Goal: Check status

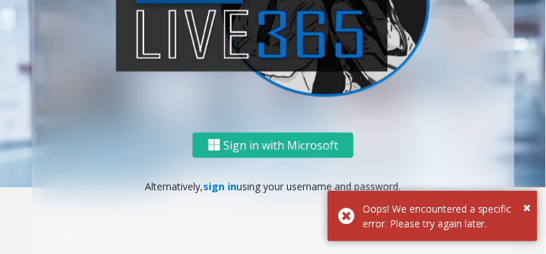
scroll to position [76, 0]
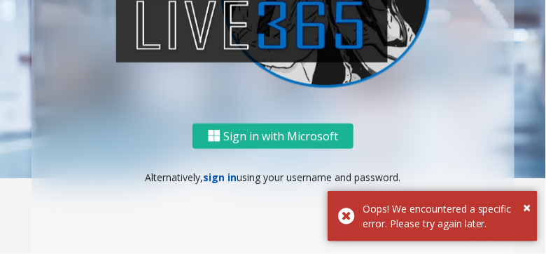
click at [219, 175] on link "sign in" at bounding box center [221, 176] width 34 height 13
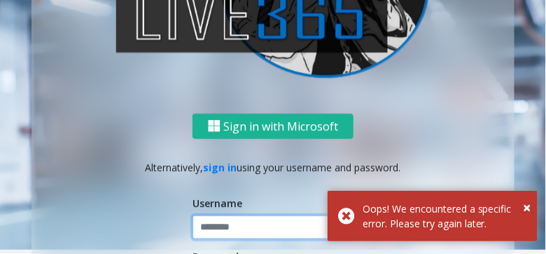
type input "******"
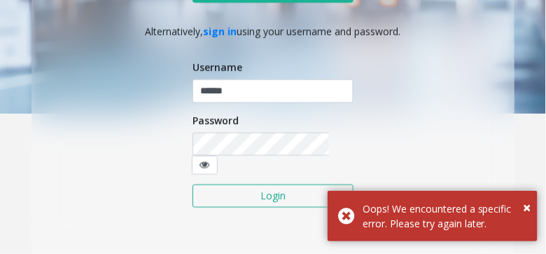
scroll to position [147, 0]
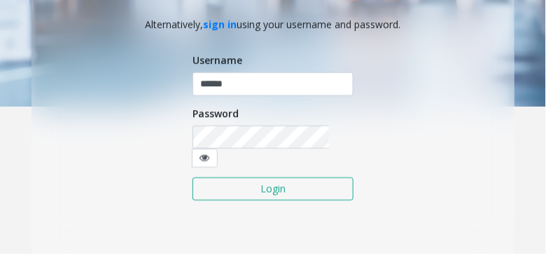
click at [259, 177] on button "Login" at bounding box center [273, 189] width 161 height 24
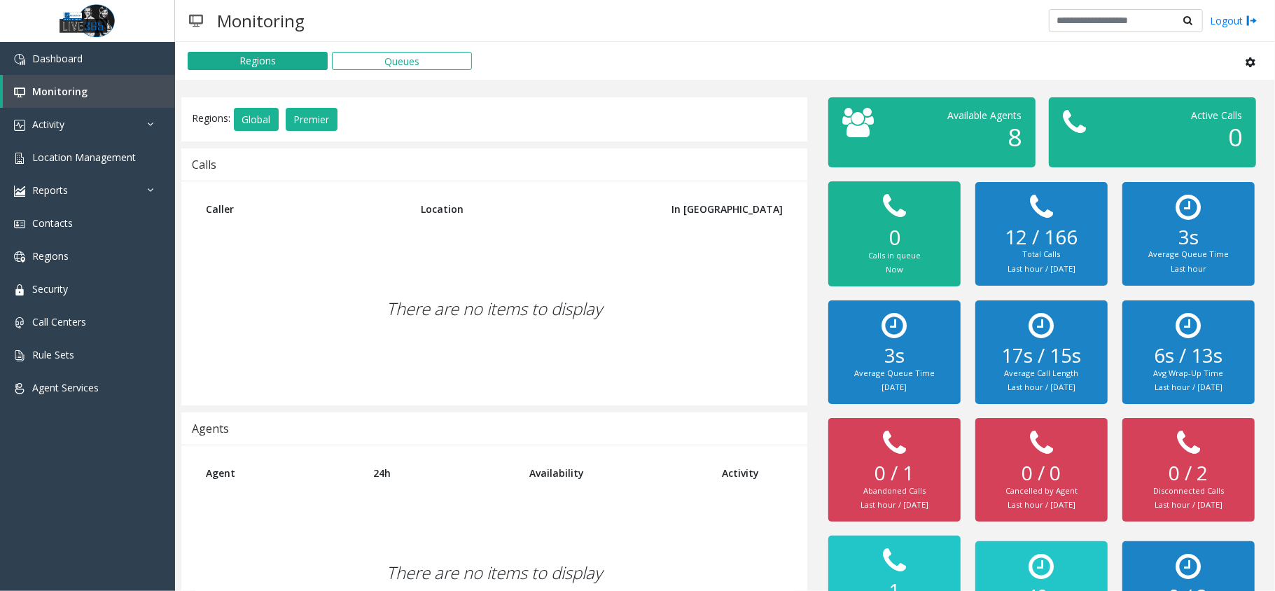
click at [546, 234] on div "There are no items to display" at bounding box center [494, 308] width 598 height 165
drag, startPoint x: 445, startPoint y: 214, endPoint x: 513, endPoint y: 210, distance: 68.1
click at [513, 210] on th "Location" at bounding box center [525, 209] width 230 height 34
drag, startPoint x: 513, startPoint y: 210, endPoint x: 555, endPoint y: 248, distance: 56.5
click at [516, 213] on th "Location" at bounding box center [525, 209] width 230 height 34
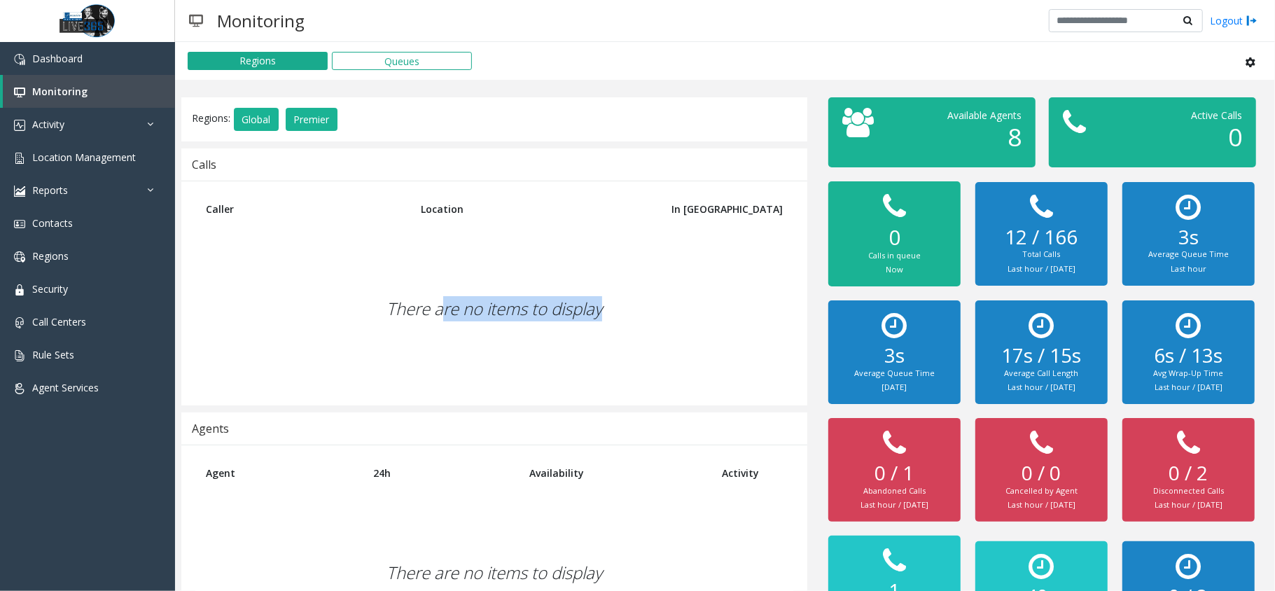
drag, startPoint x: 639, startPoint y: 315, endPoint x: 393, endPoint y: 306, distance: 246.7
click at [393, 253] on div "There are no items to display" at bounding box center [494, 308] width 598 height 165
drag, startPoint x: 379, startPoint y: 315, endPoint x: 578, endPoint y: 315, distance: 199.6
click at [546, 253] on div "There are no items to display" at bounding box center [494, 308] width 598 height 165
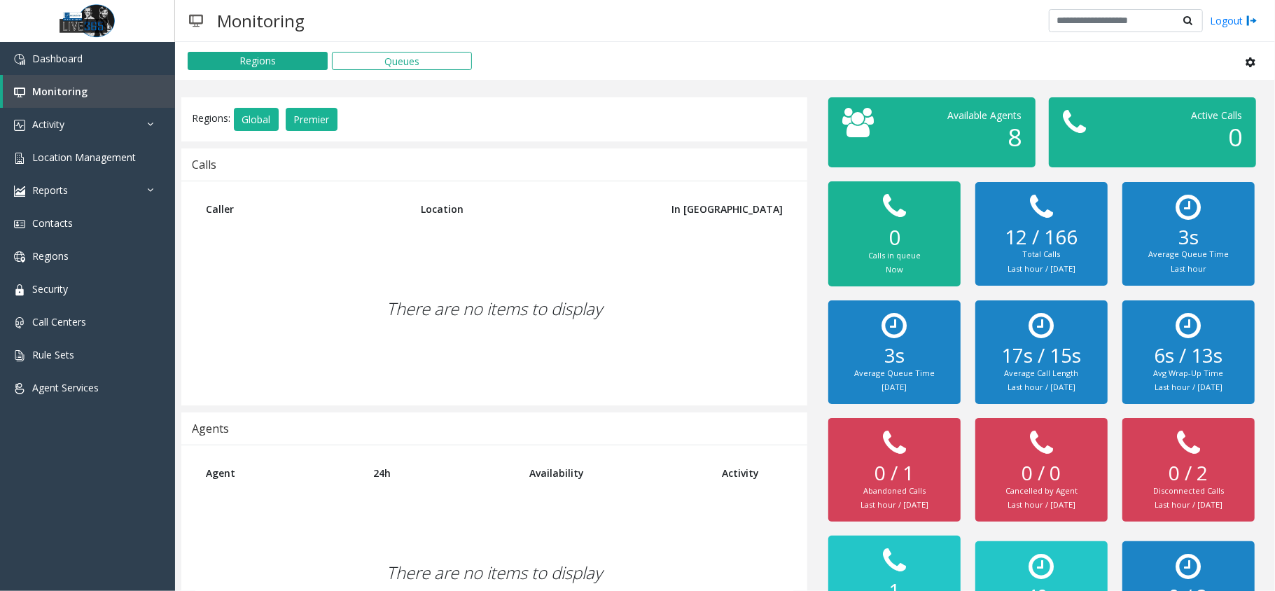
drag, startPoint x: 583, startPoint y: 315, endPoint x: 627, endPoint y: 315, distance: 44.8
click at [546, 253] on div "There are no items to display" at bounding box center [494, 308] width 598 height 165
drag, startPoint x: 637, startPoint y: 314, endPoint x: 357, endPoint y: 283, distance: 281.2
click at [380, 253] on div "There are no items to display" at bounding box center [494, 308] width 598 height 165
click at [357, 253] on div "There are no items to display" at bounding box center [494, 308] width 598 height 165
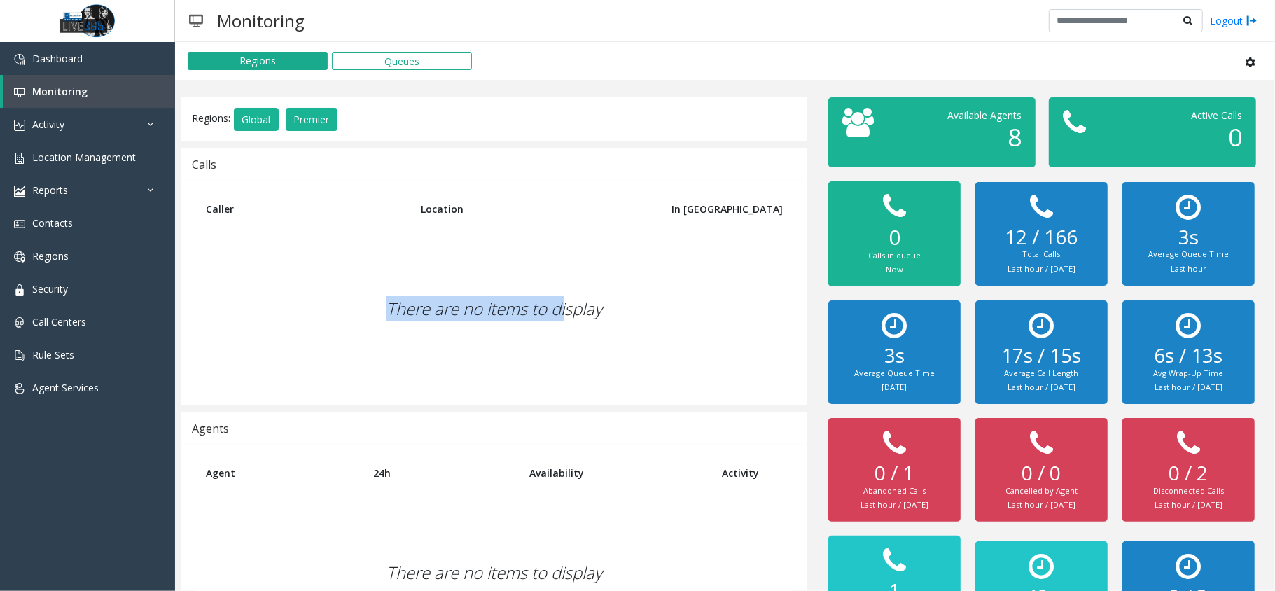
drag, startPoint x: 486, startPoint y: 320, endPoint x: 587, endPoint y: 320, distance: 100.8
click at [546, 253] on div "There are no items to display" at bounding box center [494, 308] width 598 height 165
drag, startPoint x: 587, startPoint y: 320, endPoint x: 471, endPoint y: 228, distance: 147.5
click at [546, 253] on div "There are no items to display" at bounding box center [494, 308] width 598 height 165
drag, startPoint x: 482, startPoint y: 205, endPoint x: 550, endPoint y: 212, distance: 68.2
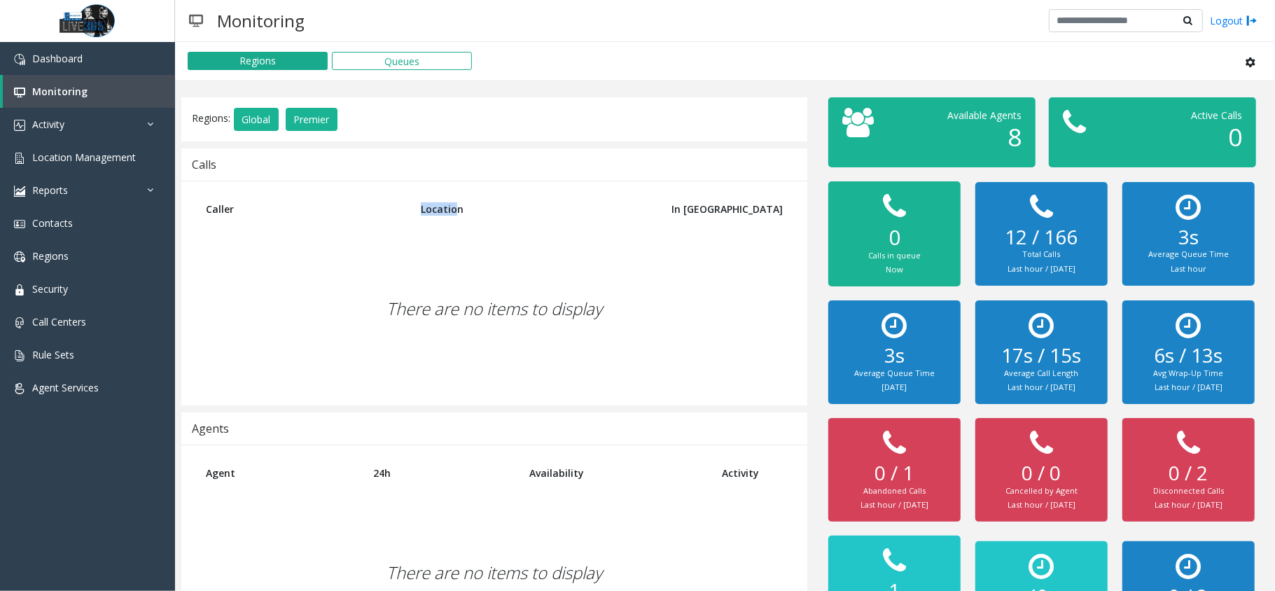
click at [546, 212] on tr "Caller Location In [GEOGRAPHIC_DATA]" at bounding box center [494, 209] width 598 height 34
drag, startPoint x: 384, startPoint y: 312, endPoint x: 577, endPoint y: 311, distance: 192.6
click at [546, 253] on div "There are no items to display" at bounding box center [494, 308] width 598 height 165
drag, startPoint x: 620, startPoint y: 322, endPoint x: 346, endPoint y: 318, distance: 273.9
click at [346, 253] on div "There are no items to display" at bounding box center [494, 308] width 598 height 165
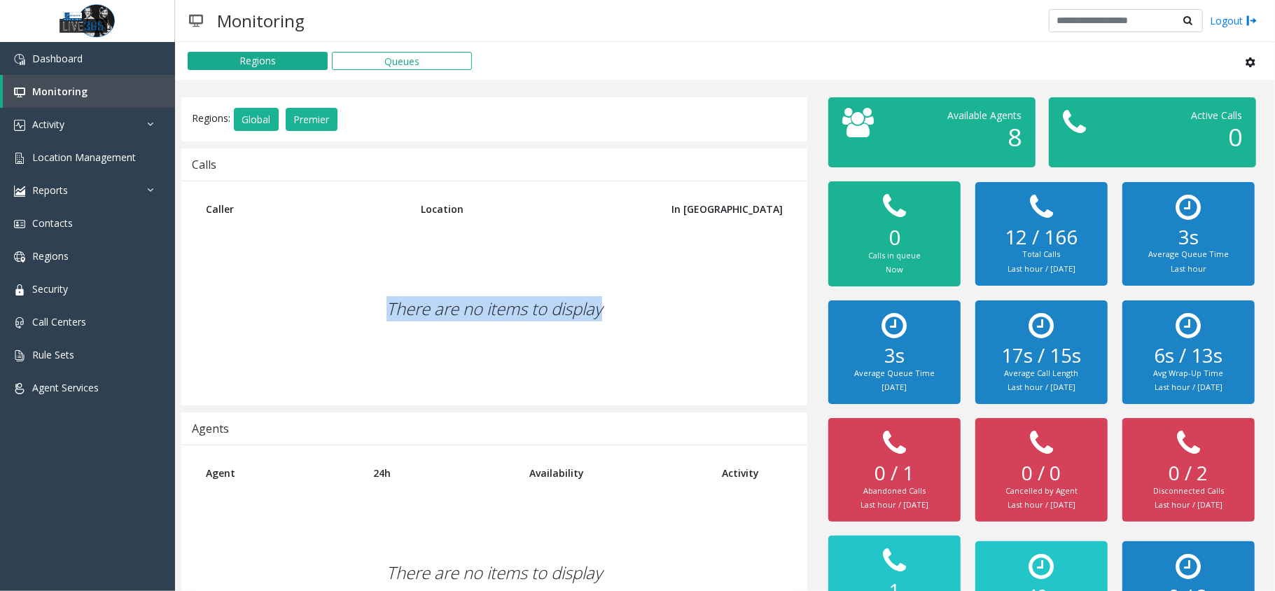
click at [346, 253] on div "There are no items to display" at bounding box center [494, 308] width 598 height 165
drag, startPoint x: 539, startPoint y: 312, endPoint x: 633, endPoint y: 312, distance: 94.5
click at [546, 253] on div "There are no items to display" at bounding box center [494, 308] width 598 height 165
drag, startPoint x: 633, startPoint y: 312, endPoint x: 401, endPoint y: 295, distance: 232.4
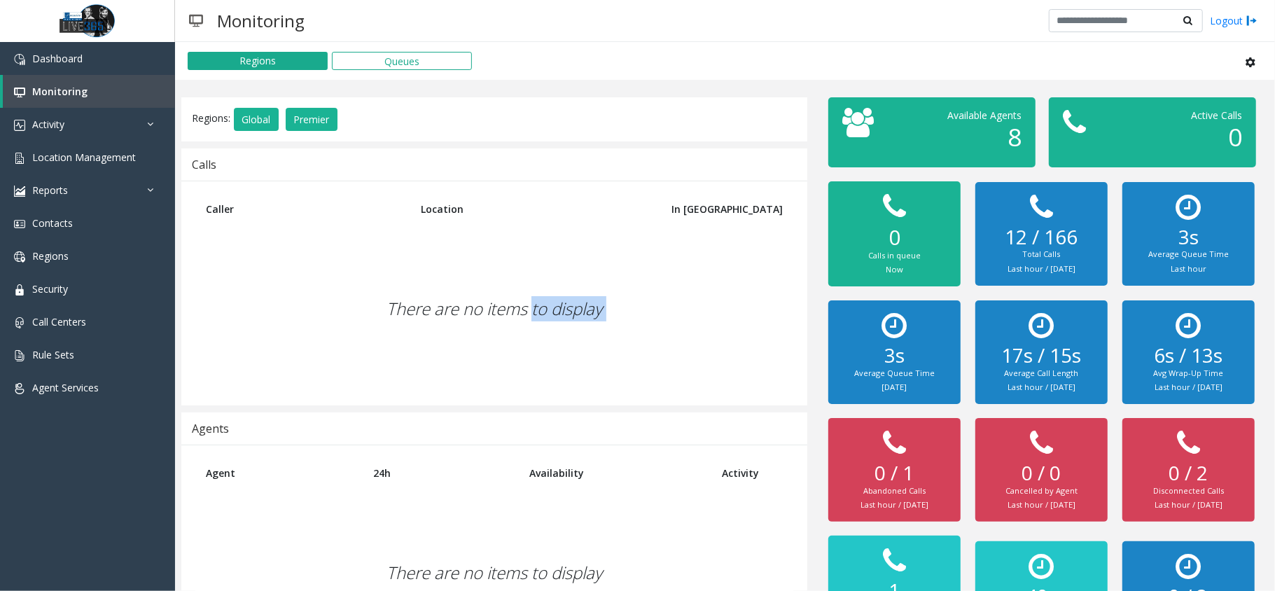
click at [429, 253] on div "There are no items to display" at bounding box center [494, 308] width 598 height 165
click at [401, 253] on div "There are no items to display" at bounding box center [494, 308] width 598 height 165
drag, startPoint x: 370, startPoint y: 298, endPoint x: 605, endPoint y: 298, distance: 234.6
click at [546, 253] on div "There are no items to display" at bounding box center [494, 308] width 598 height 165
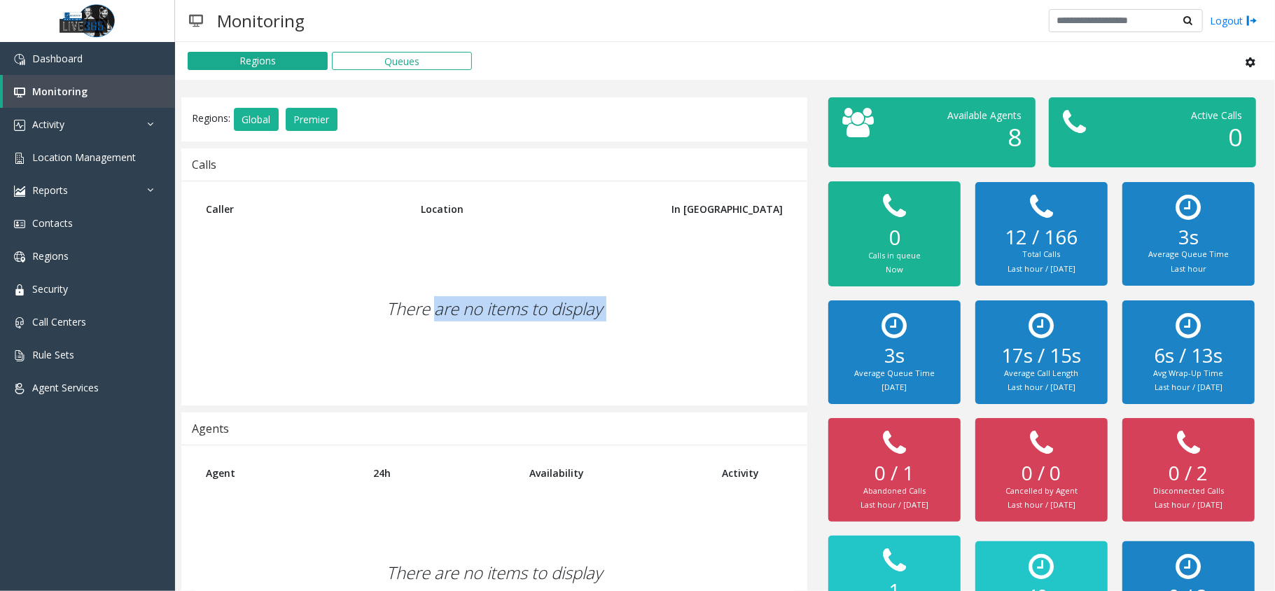
drag, startPoint x: 606, startPoint y: 298, endPoint x: 361, endPoint y: 287, distance: 245.4
click at [368, 253] on div "There are no items to display" at bounding box center [494, 308] width 598 height 165
click at [354, 253] on div "There are no items to display" at bounding box center [494, 308] width 598 height 165
click at [546, 253] on div "There are no items to display" at bounding box center [494, 308] width 598 height 165
drag, startPoint x: 615, startPoint y: 307, endPoint x: 370, endPoint y: 303, distance: 245.1
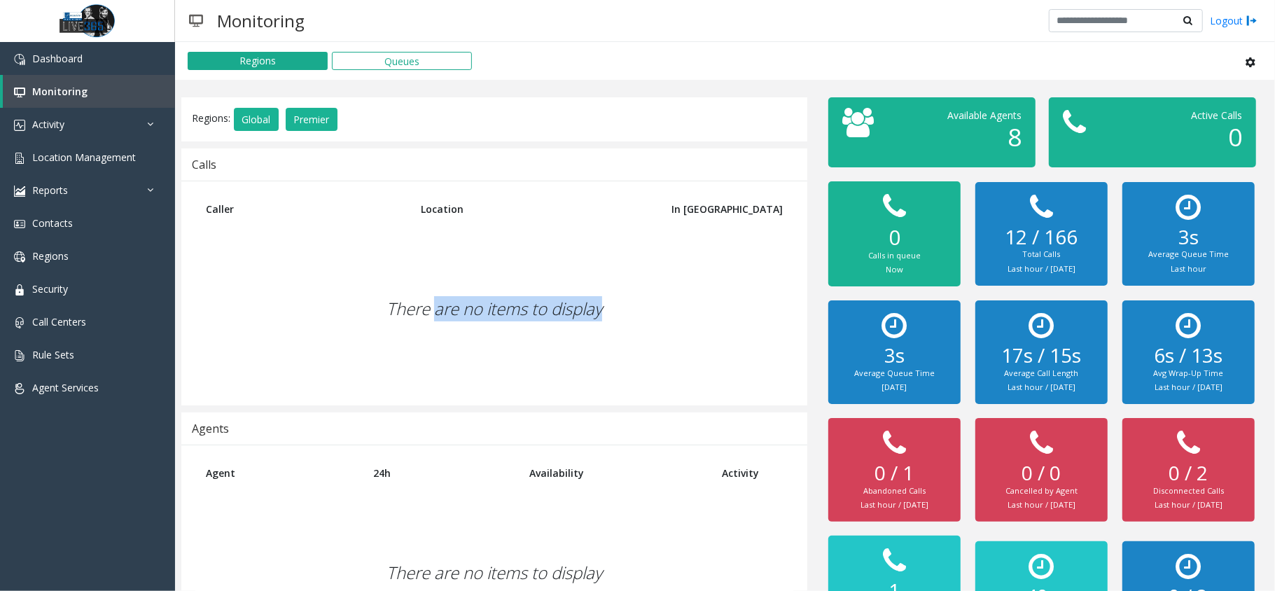
click at [373, 253] on div "There are no items to display" at bounding box center [494, 308] width 598 height 165
click at [368, 253] on div "There are no items to display" at bounding box center [494, 308] width 598 height 165
click at [441, 253] on div "There are no items to display" at bounding box center [494, 308] width 598 height 165
drag, startPoint x: 329, startPoint y: 314, endPoint x: 578, endPoint y: 337, distance: 250.4
click at [546, 253] on div "There are no items to display" at bounding box center [494, 308] width 598 height 165
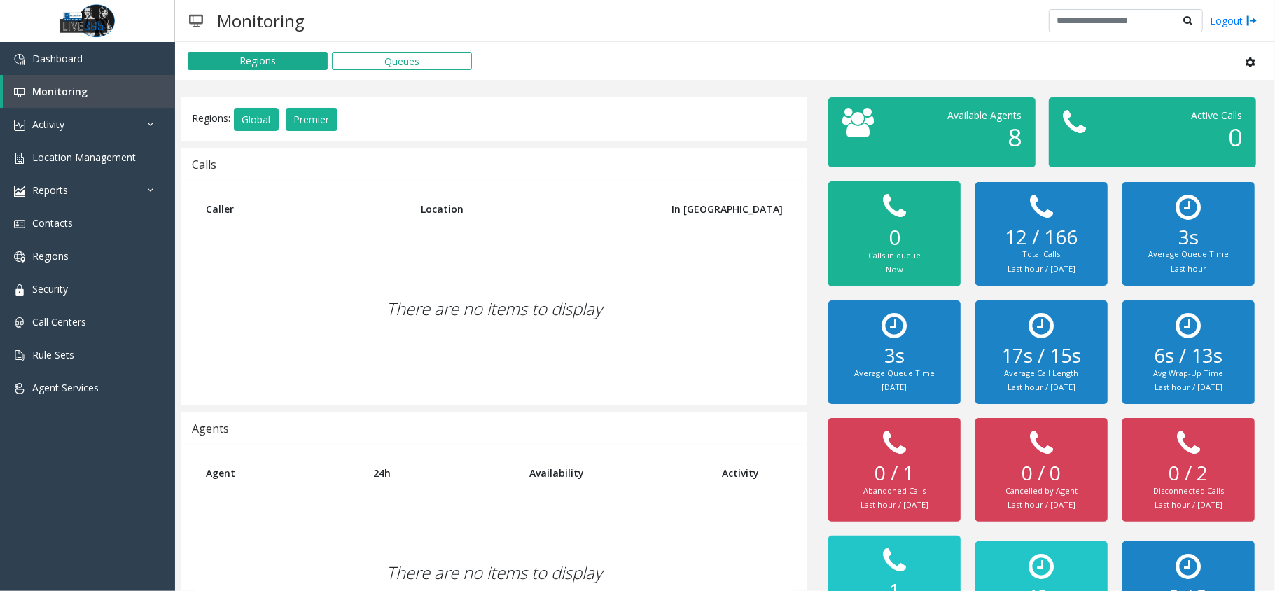
click at [546, 253] on div "There are no items to display" at bounding box center [494, 308] width 598 height 165
drag, startPoint x: 626, startPoint y: 335, endPoint x: 474, endPoint y: 312, distance: 153.7
click at [536, 253] on div "There are no items to display" at bounding box center [494, 308] width 598 height 165
click at [469, 253] on div "There are no items to display" at bounding box center [494, 308] width 598 height 165
drag, startPoint x: 906, startPoint y: 245, endPoint x: 927, endPoint y: 293, distance: 52.3
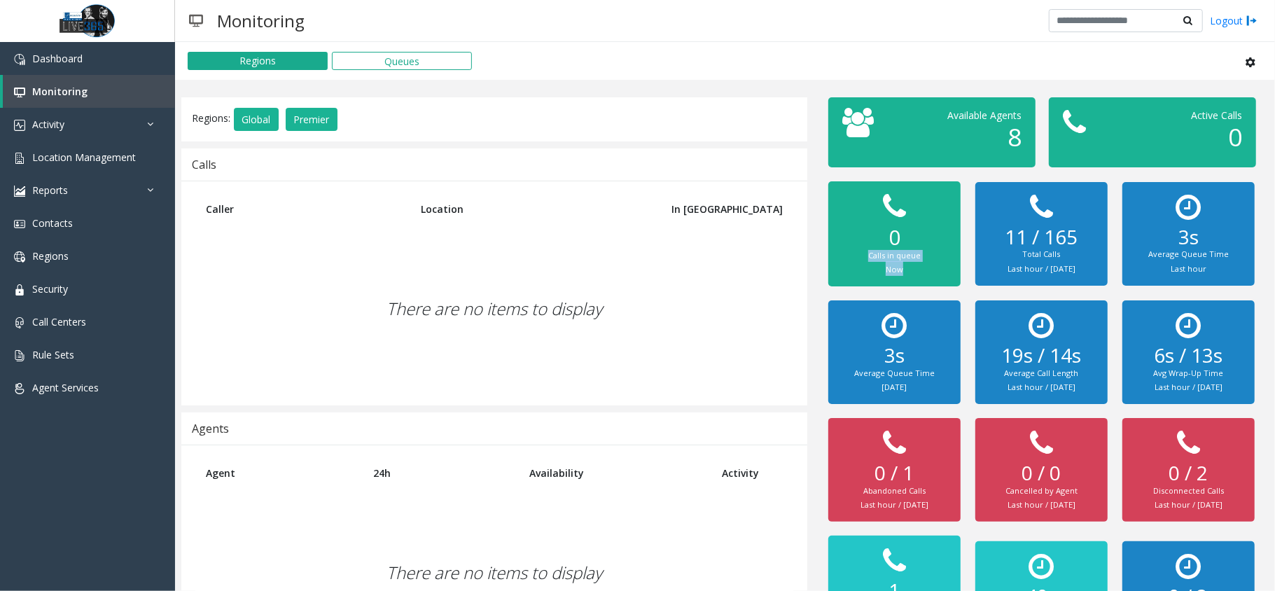
click at [546, 253] on div "0 Calls in queue Now 11 / 165 Total Calls Last hour / [DATE] 3s Average Queue T…" at bounding box center [1048, 416] width 441 height 484
click at [546, 253] on div "Total Calls" at bounding box center [1042, 255] width 104 height 12
drag, startPoint x: 1010, startPoint y: 240, endPoint x: 1042, endPoint y: 263, distance: 40.1
click at [546, 253] on div "11 / 165 Total Calls Last hour / [DATE]" at bounding box center [1042, 234] width 104 height 83
